Goal: Find contact information: Find contact information

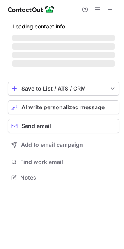
scroll to position [4, 4]
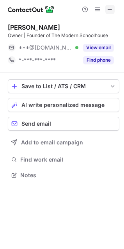
click at [107, 11] on button at bounding box center [109, 9] width 9 height 9
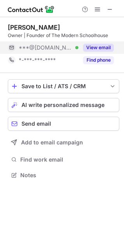
click at [95, 46] on button "View email" at bounding box center [98, 48] width 31 height 8
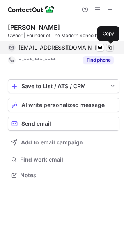
click at [111, 45] on span at bounding box center [110, 48] width 6 height 6
